Goal: Task Accomplishment & Management: Manage account settings

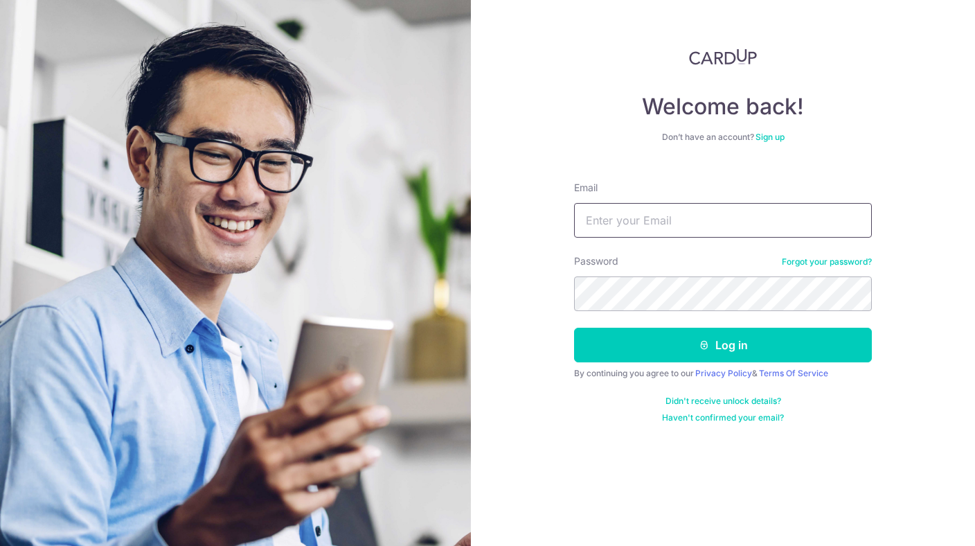
type input "[PERSON_NAME][EMAIL_ADDRESS][PERSON_NAME][DOMAIN_NAME]"
click at [723, 345] on button "Log in" at bounding box center [723, 345] width 298 height 35
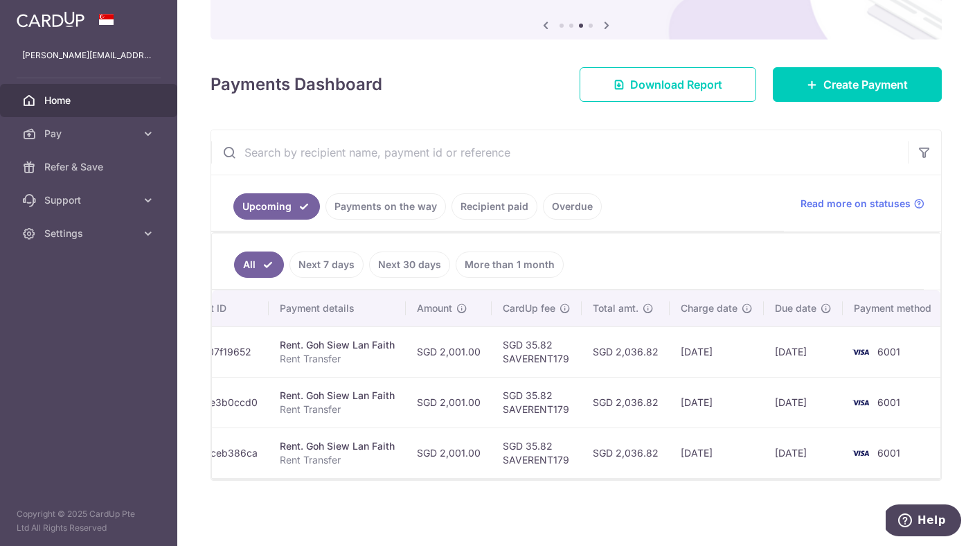
scroll to position [0, 225]
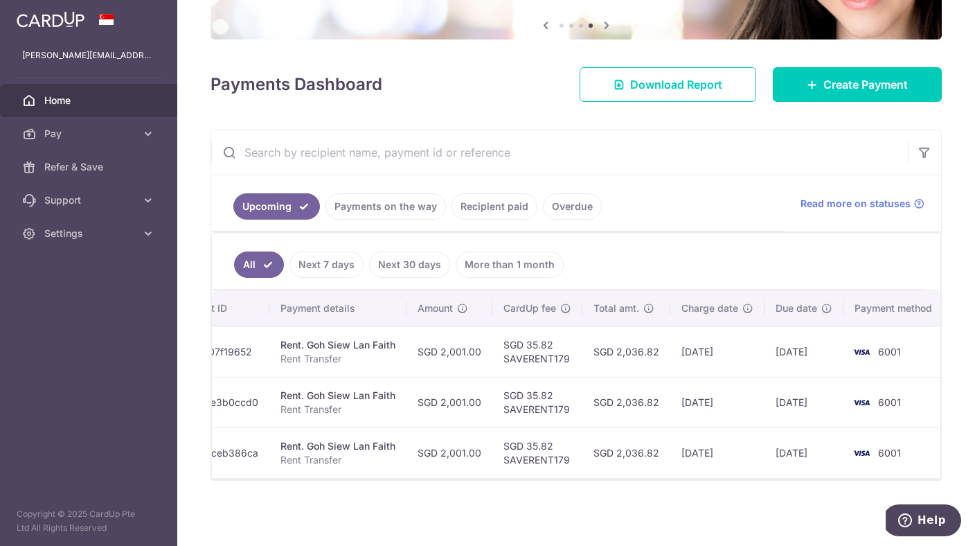
click at [413, 265] on link "Next 30 days" at bounding box center [409, 264] width 81 height 26
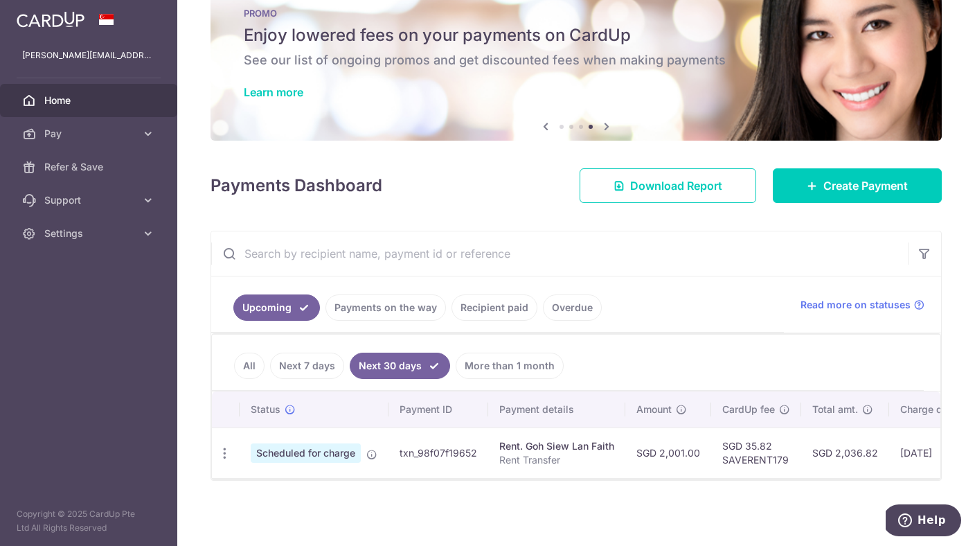
click at [492, 352] on link "More than 1 month" at bounding box center [510, 365] width 108 height 26
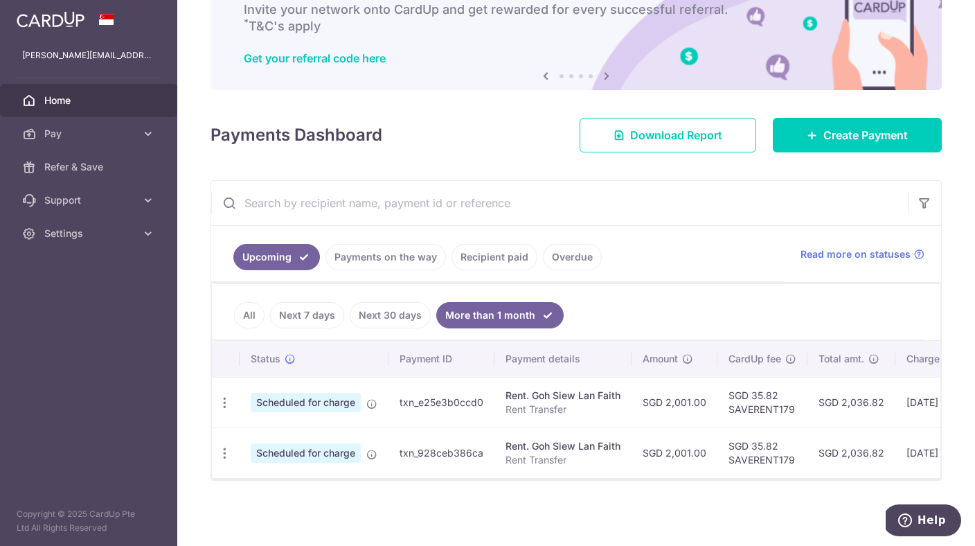
scroll to position [0, 0]
click at [249, 302] on link "All" at bounding box center [249, 315] width 30 height 26
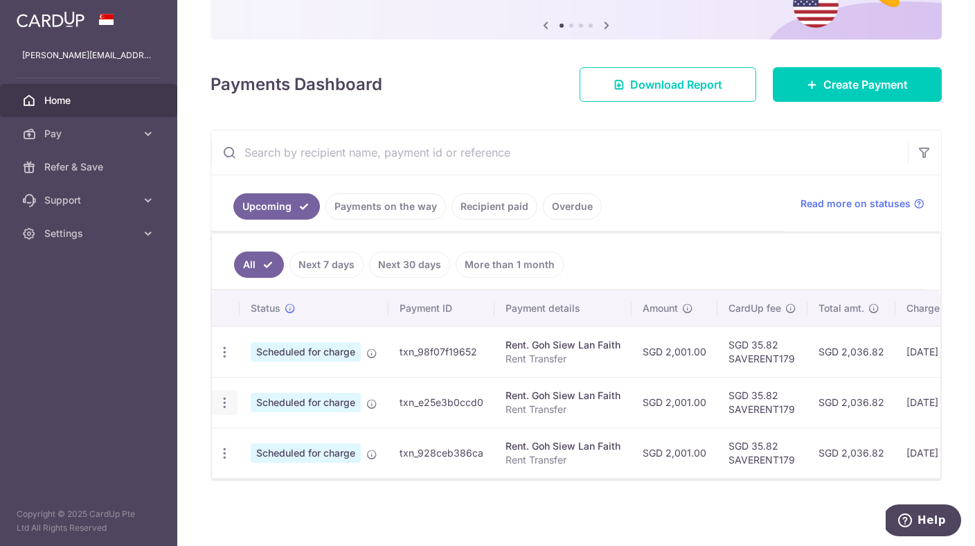
click at [224, 396] on icon "button" at bounding box center [224, 402] width 15 height 15
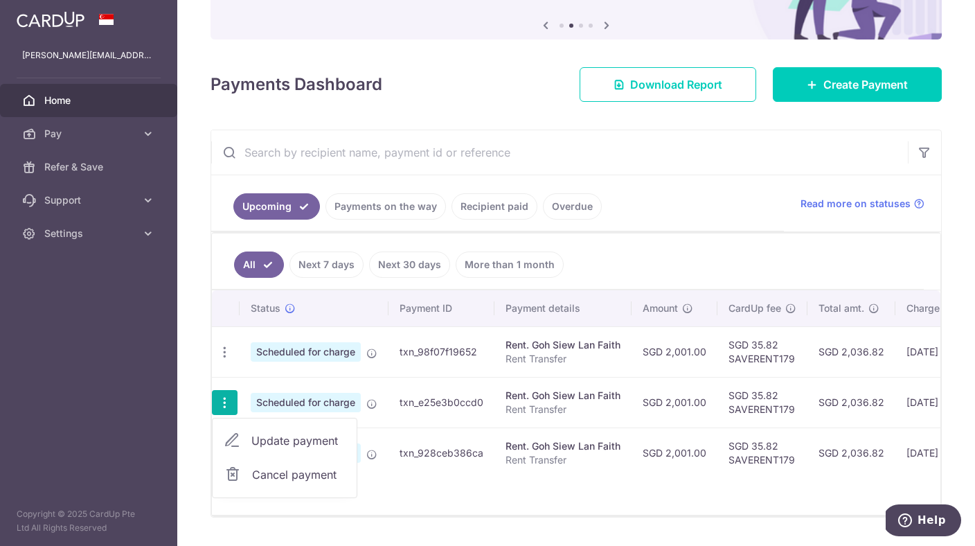
click at [663, 154] on input "text" at bounding box center [559, 152] width 697 height 44
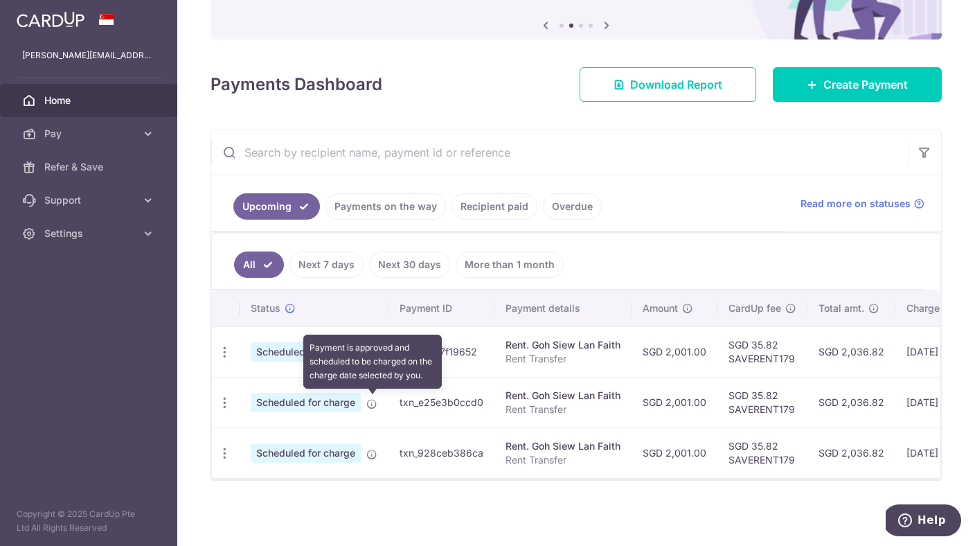
click at [372, 400] on icon at bounding box center [371, 403] width 11 height 11
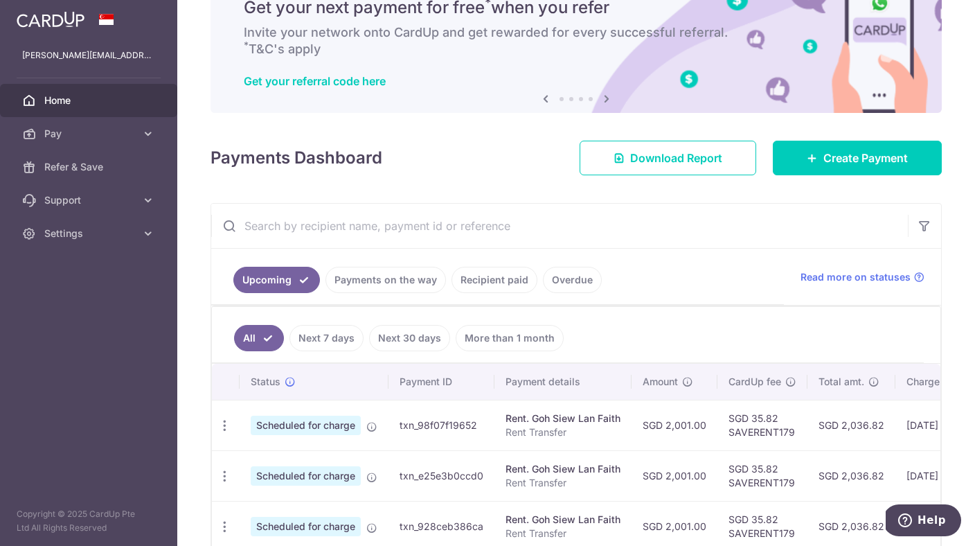
scroll to position [63, 0]
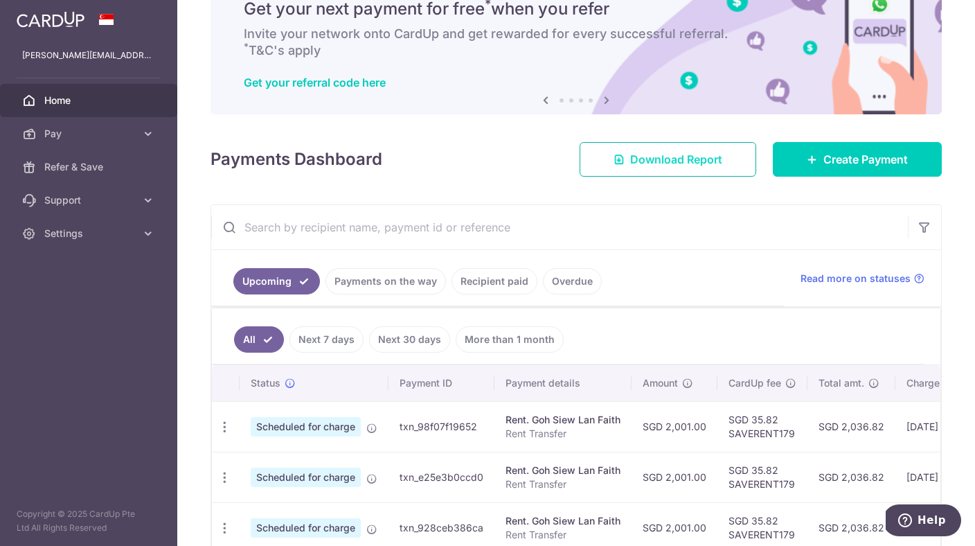
click at [656, 163] on span "Download Report" at bounding box center [676, 159] width 92 height 17
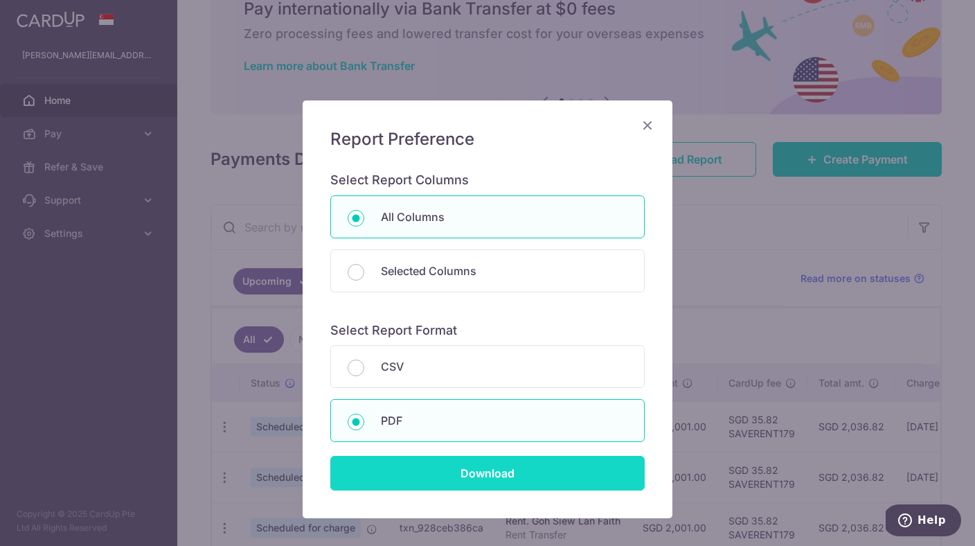
click at [483, 476] on input "Download" at bounding box center [487, 473] width 314 height 35
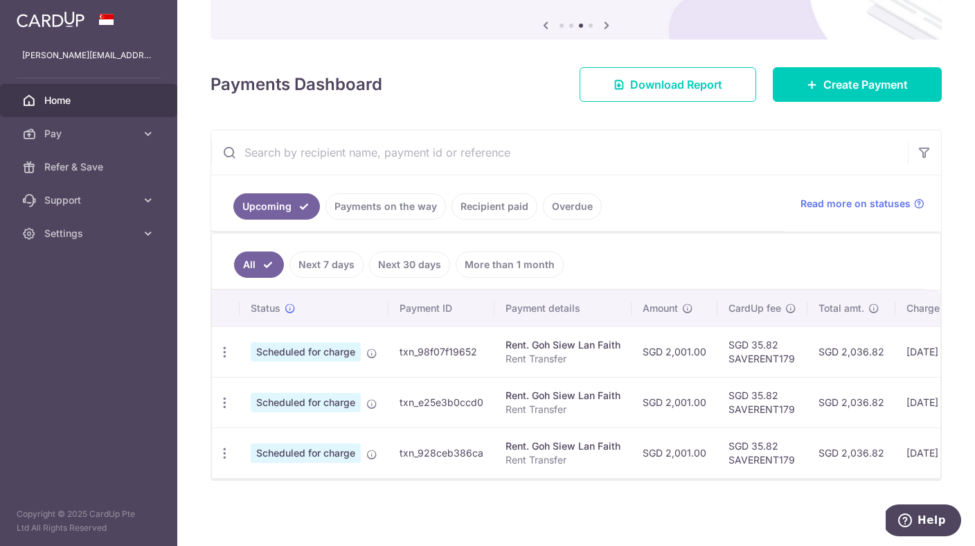
scroll to position [138, 0]
click at [225, 451] on icon "button" at bounding box center [224, 453] width 15 height 15
click at [267, 526] on span "Cancel payment" at bounding box center [298, 525] width 93 height 17
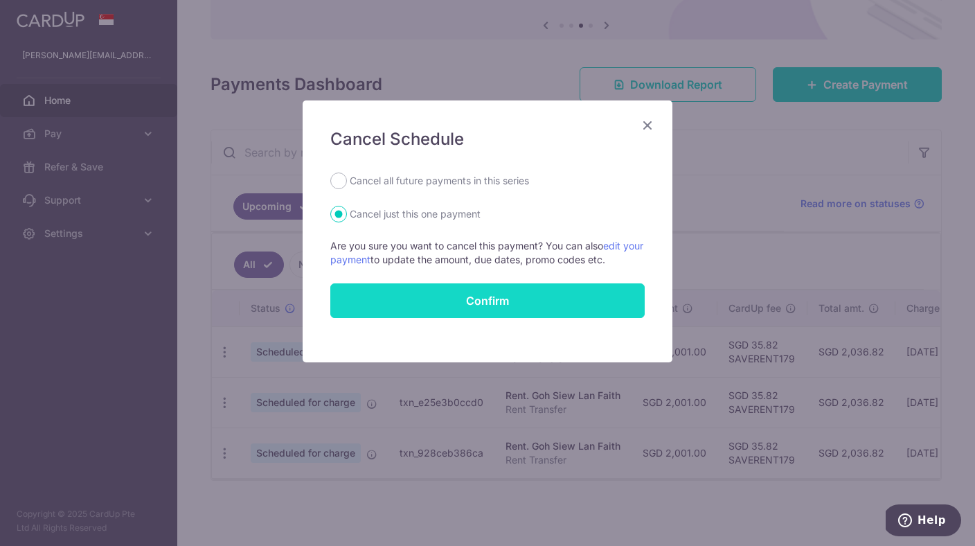
click at [498, 298] on button "Confirm" at bounding box center [487, 300] width 314 height 35
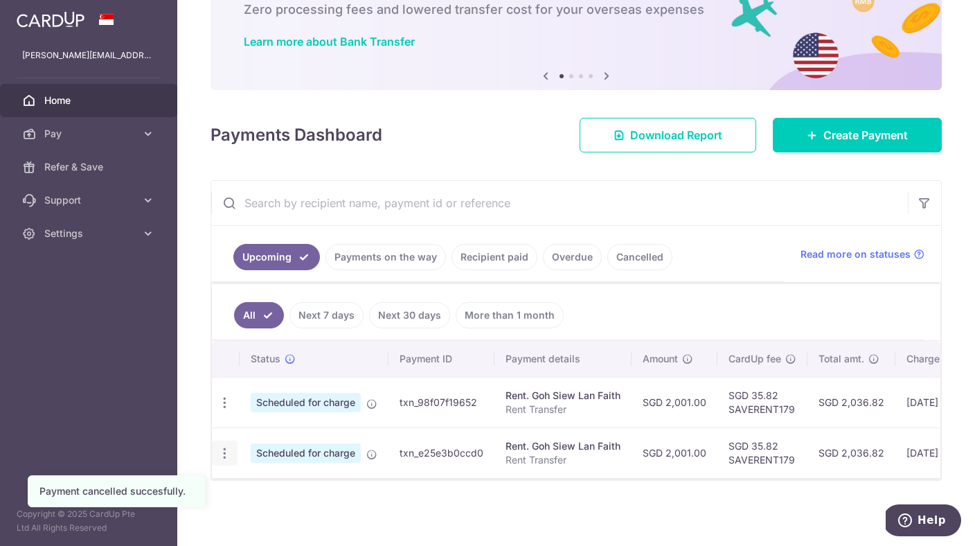
click at [222, 454] on icon "button" at bounding box center [224, 453] width 15 height 15
click at [248, 515] on link "Cancel payment" at bounding box center [285, 525] width 144 height 35
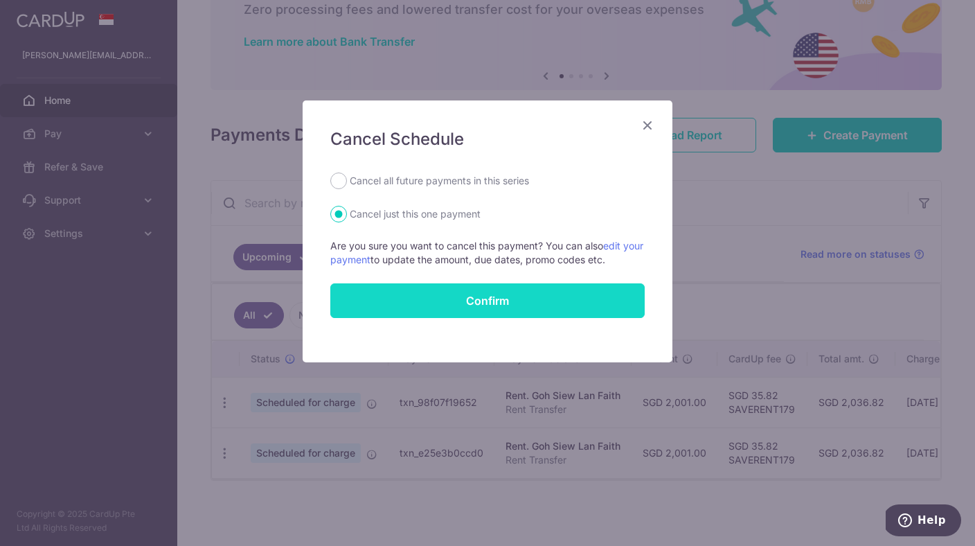
click at [488, 303] on button "Confirm" at bounding box center [487, 300] width 314 height 35
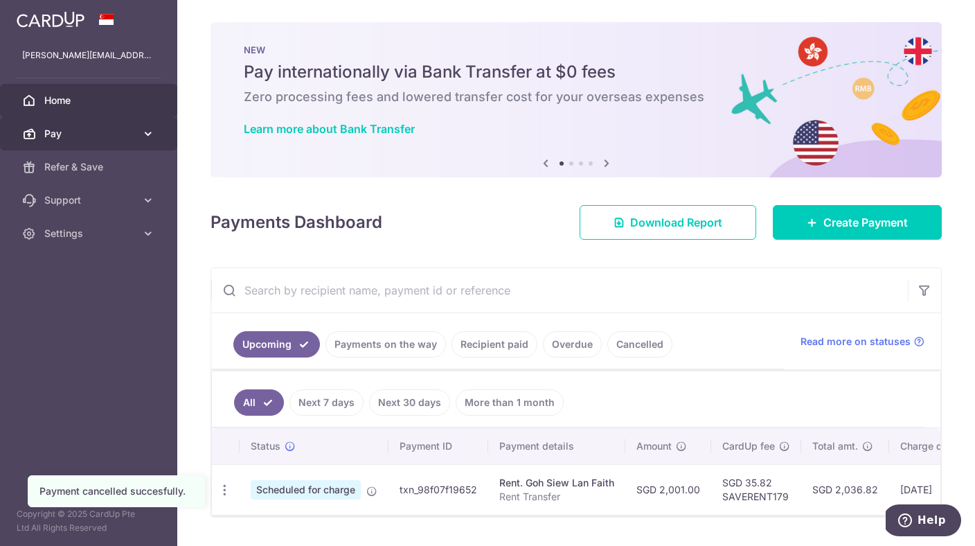
click at [146, 134] on icon at bounding box center [148, 134] width 14 height 14
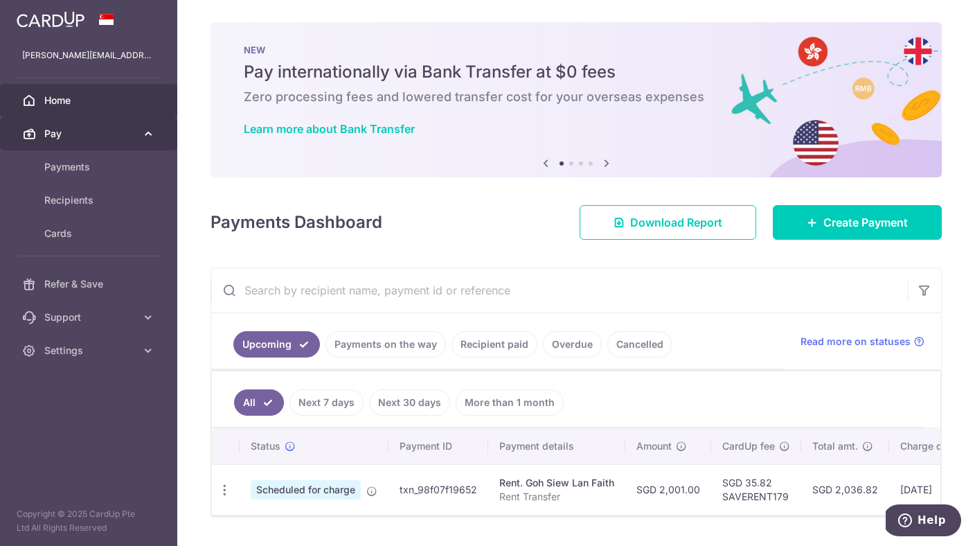
click at [146, 134] on icon at bounding box center [148, 134] width 14 height 14
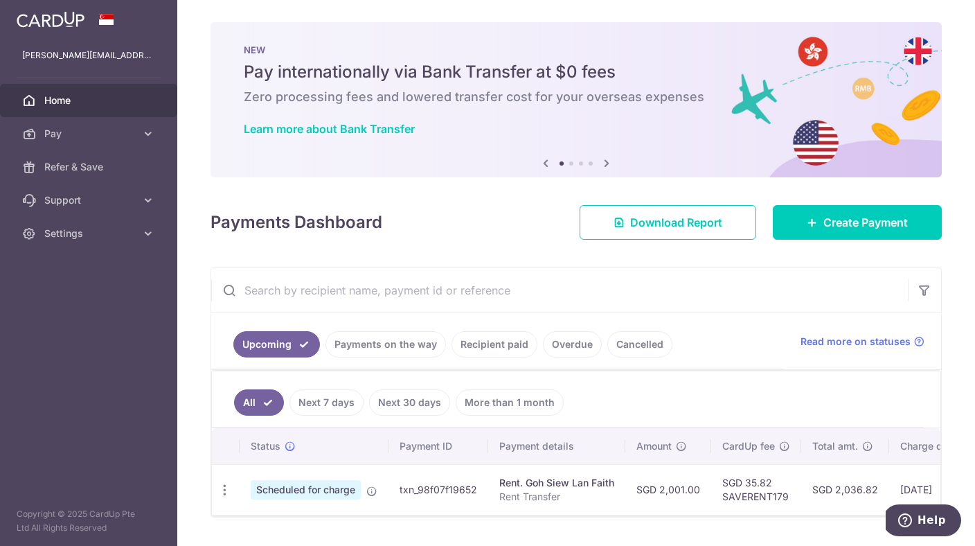
click at [109, 24] on span at bounding box center [106, 19] width 17 height 11
click at [154, 233] on icon at bounding box center [148, 233] width 14 height 14
click at [73, 265] on span "Account" at bounding box center [89, 267] width 91 height 14
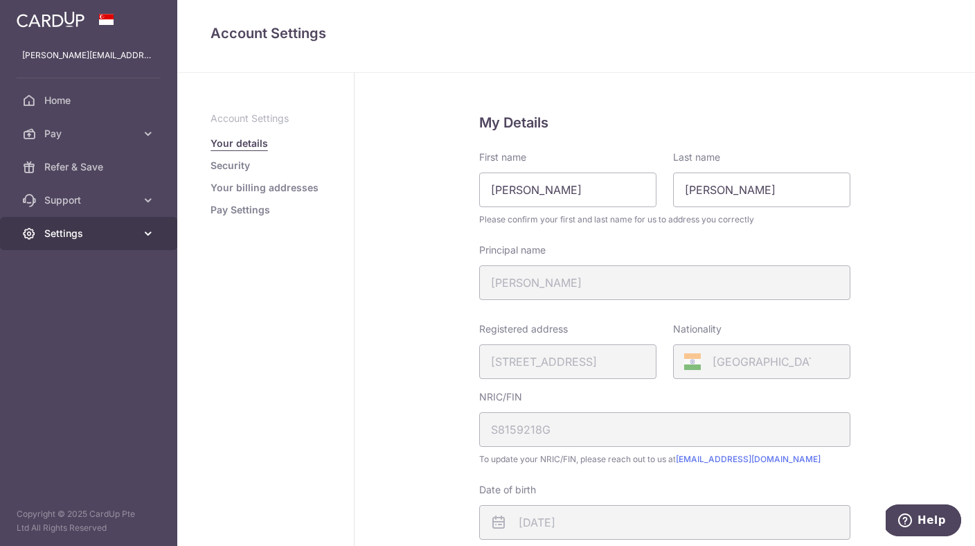
click at [147, 235] on icon at bounding box center [148, 233] width 14 height 14
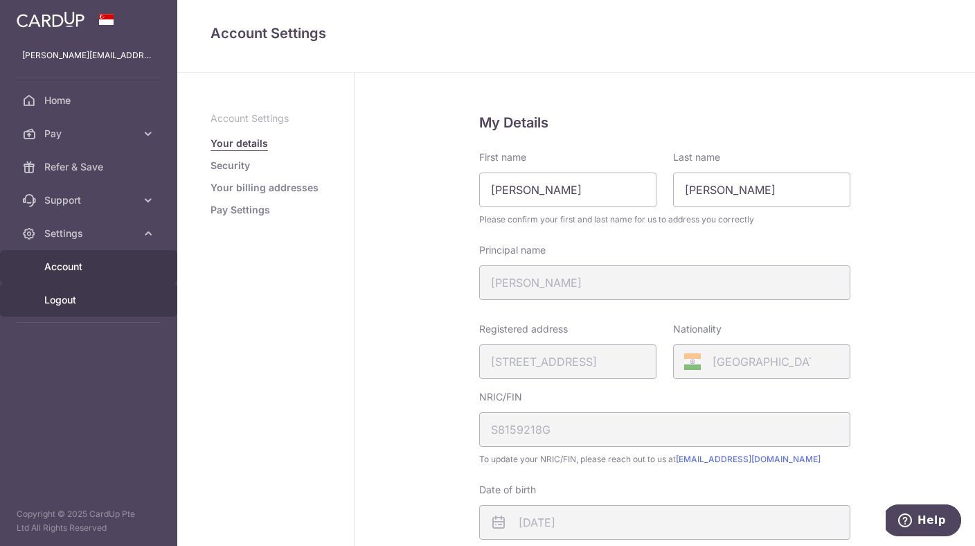
click at [67, 307] on link "Logout" at bounding box center [88, 299] width 177 height 33
